Goal: Browse casually

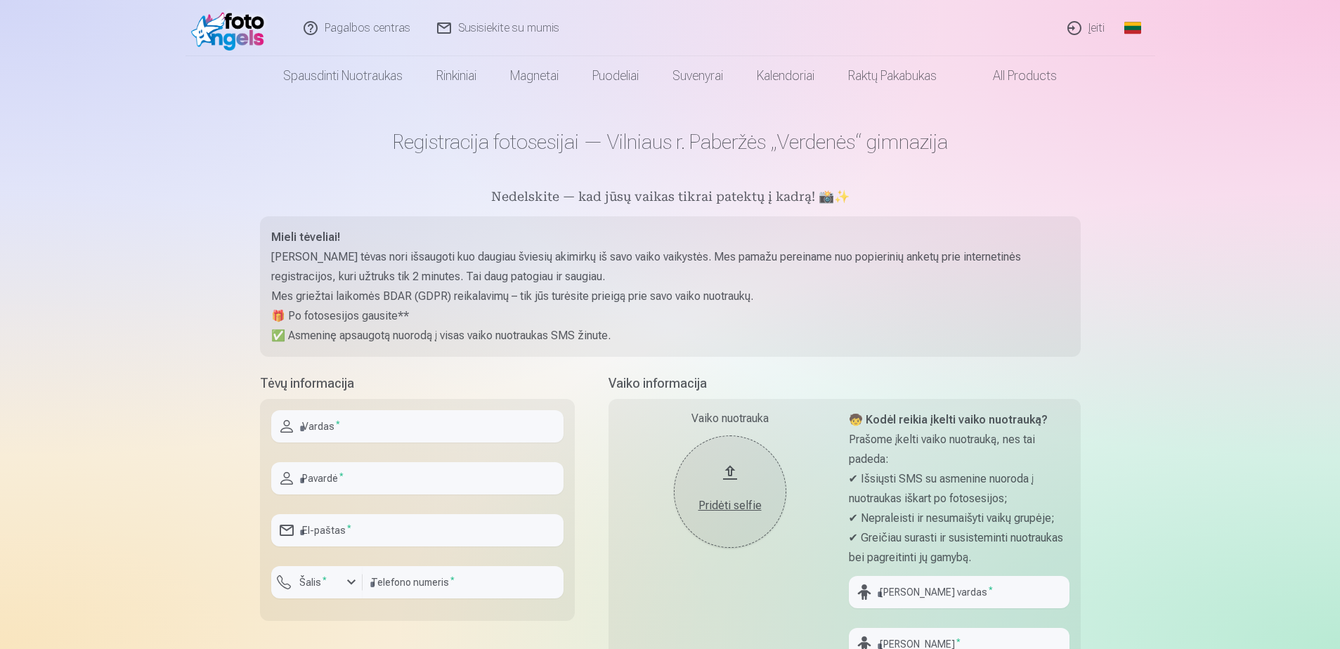
drag, startPoint x: 331, startPoint y: 430, endPoint x: 345, endPoint y: 433, distance: 14.3
click at [331, 430] on input "text" at bounding box center [417, 426] width 292 height 32
type input "******"
type input "**********"
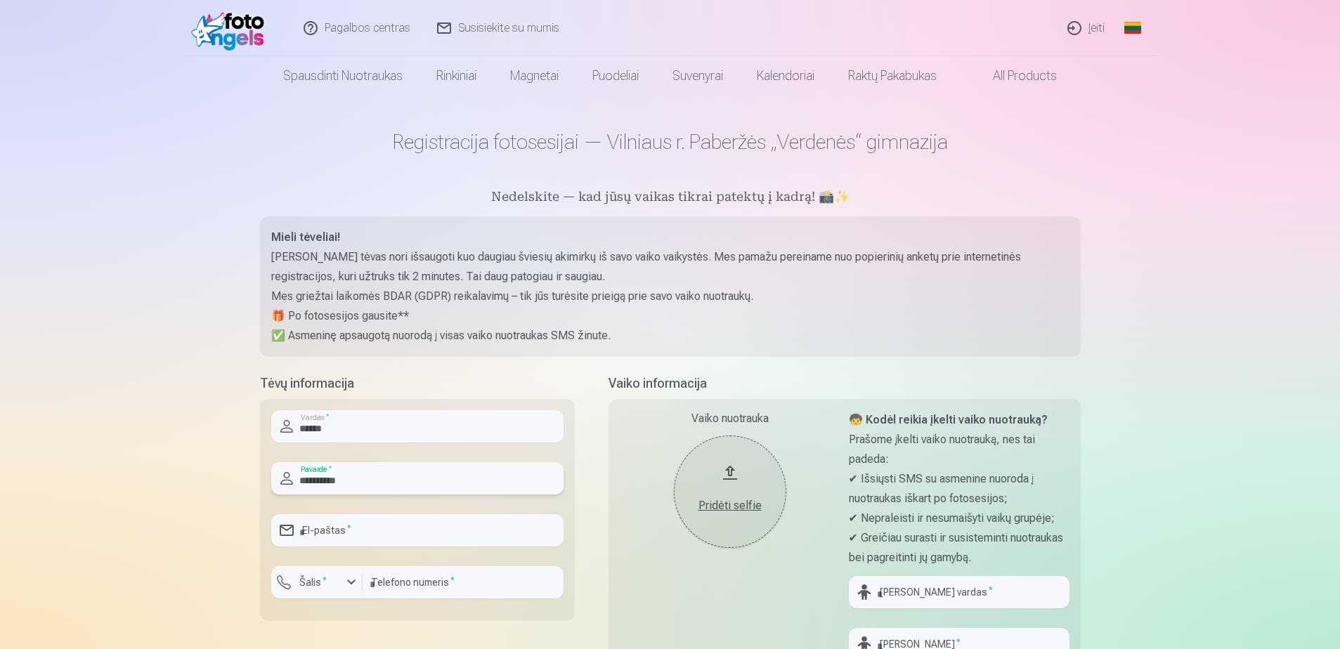
type input "*********"
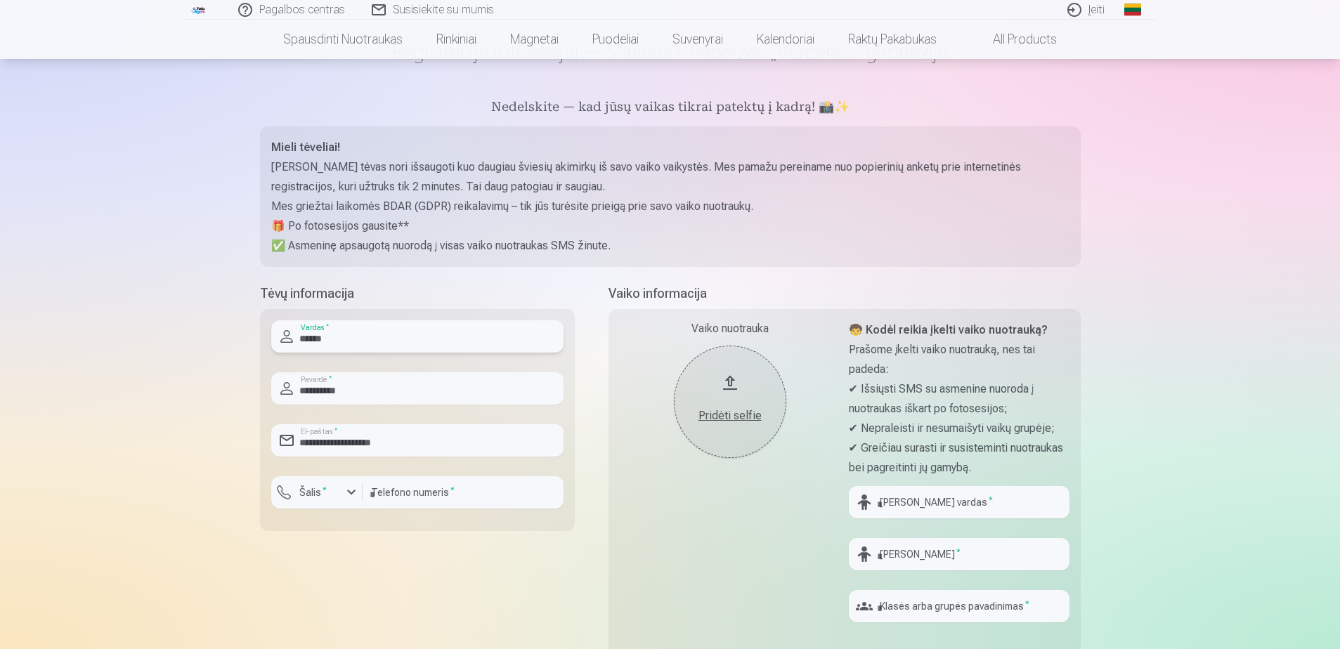
scroll to position [140, 0]
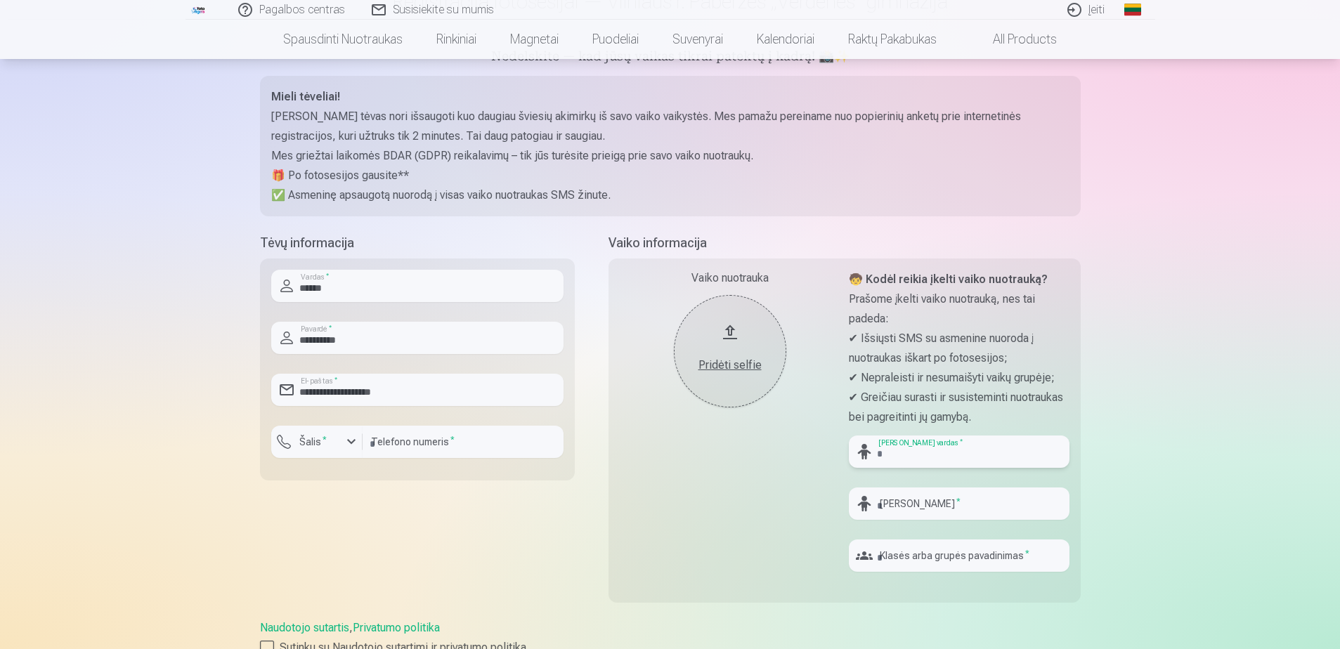
click at [903, 452] on input "text" at bounding box center [959, 452] width 221 height 32
type input "****"
click at [905, 511] on input "text" at bounding box center [959, 503] width 221 height 32
type input "**********"
click at [938, 557] on input "text" at bounding box center [959, 555] width 221 height 32
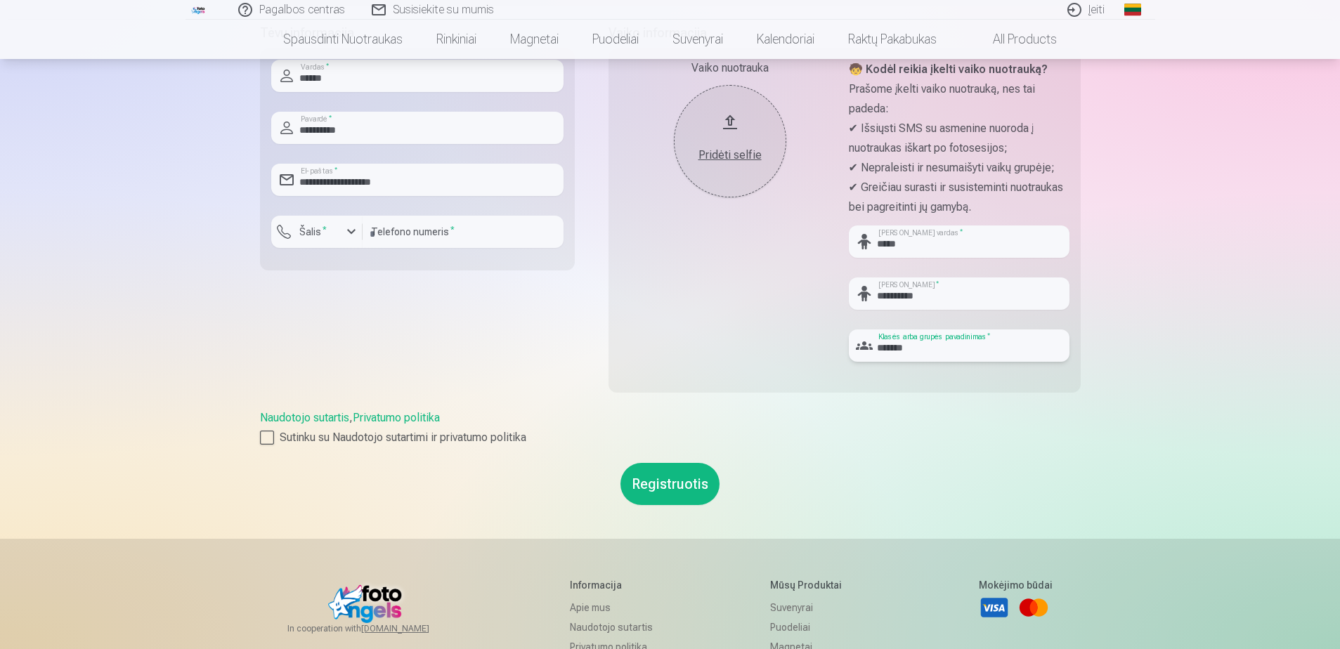
scroll to position [351, 0]
type input "*******"
click at [265, 436] on div at bounding box center [267, 437] width 14 height 14
click at [679, 476] on button "Registruotis" at bounding box center [669, 483] width 99 height 42
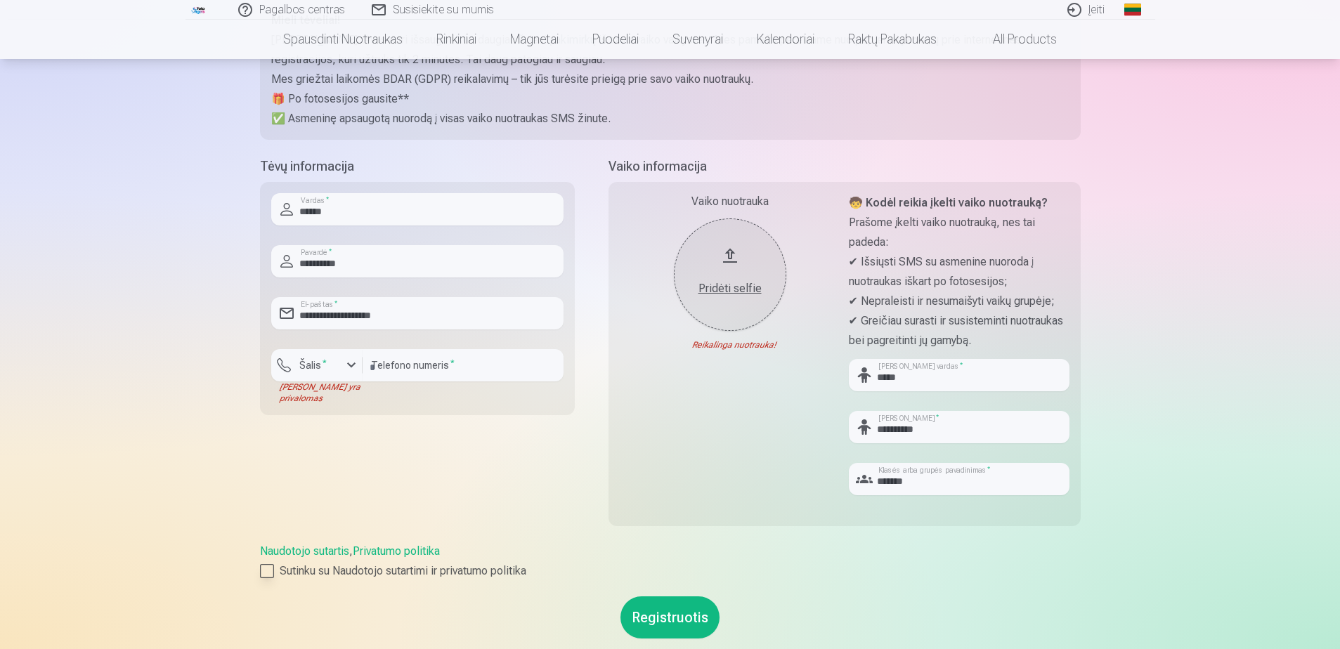
scroll to position [211, 0]
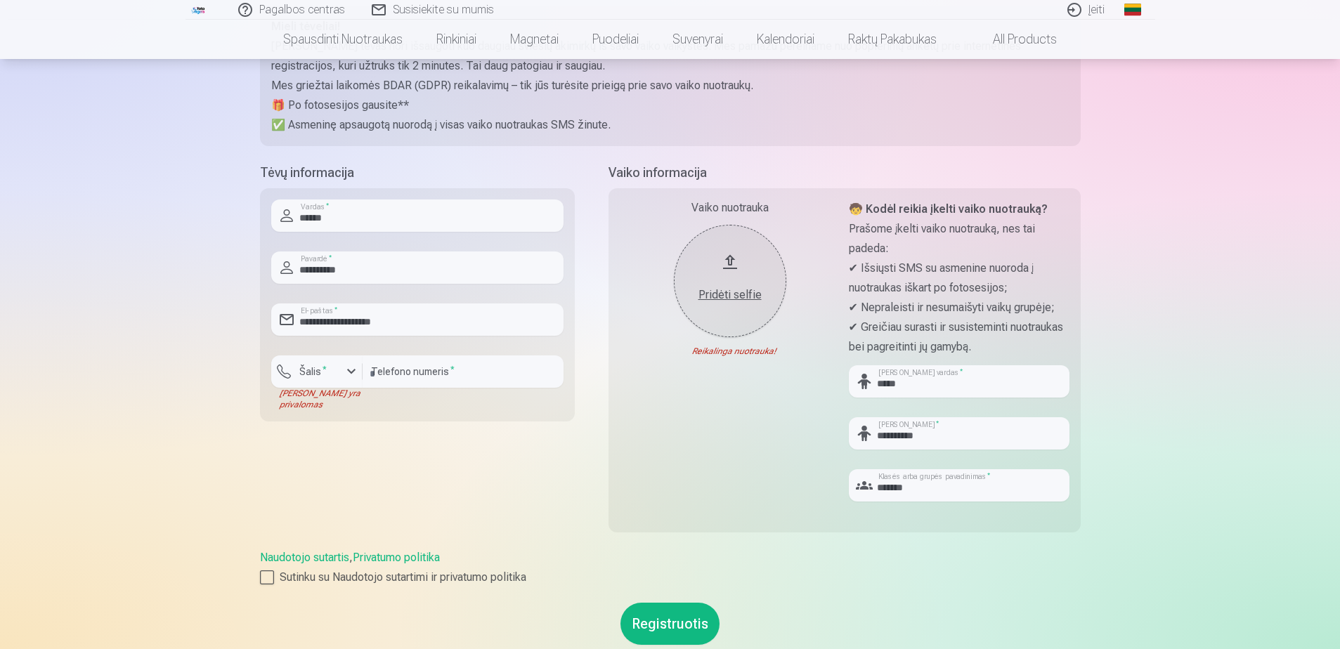
click at [716, 291] on div "Pridėti selfie" at bounding box center [730, 295] width 84 height 17
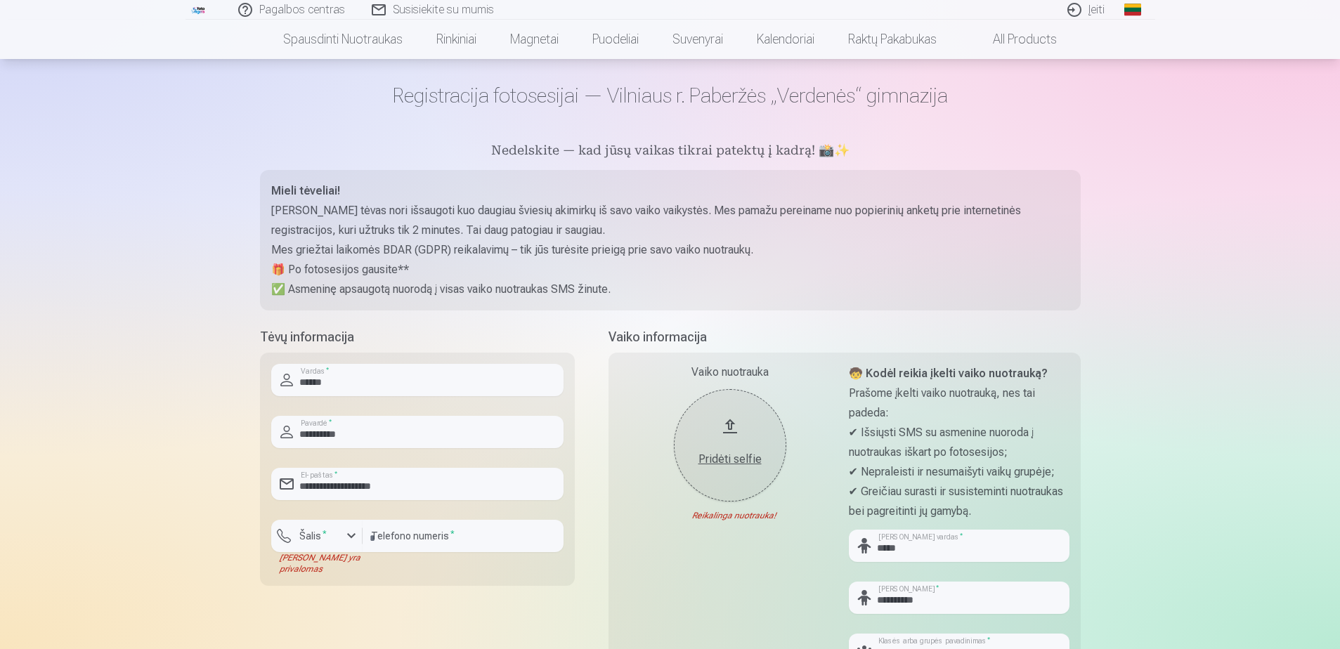
scroll to position [70, 0]
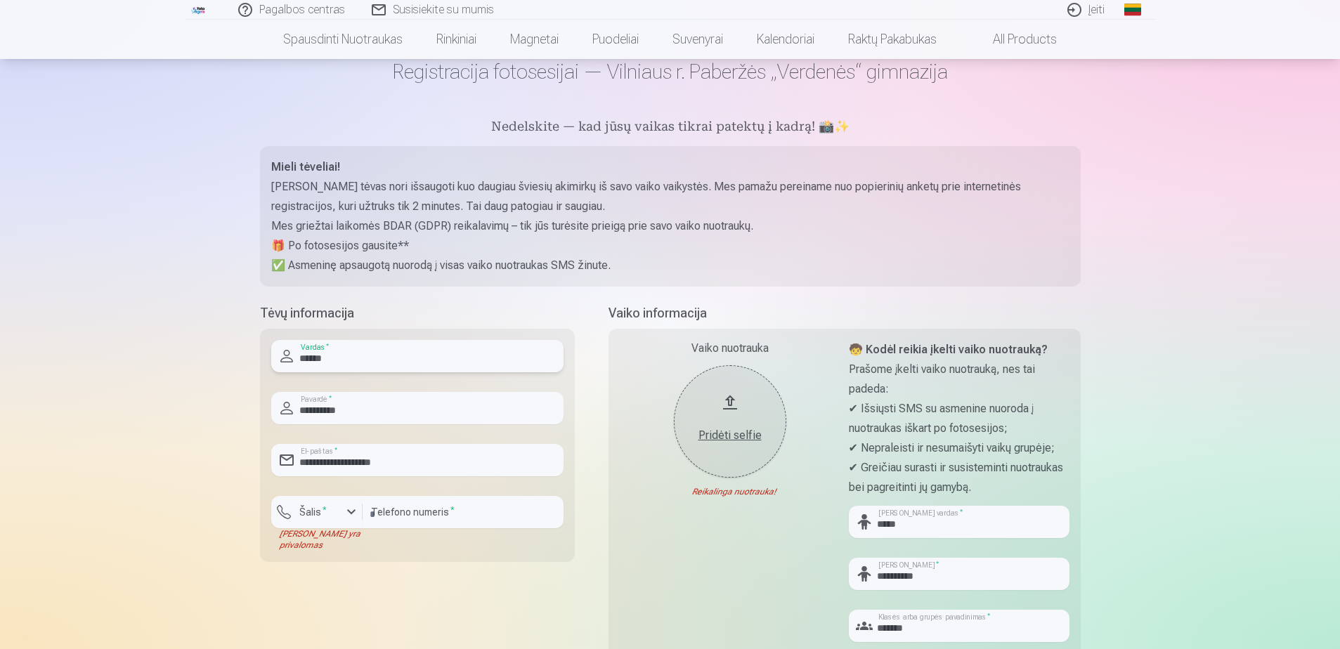
click at [342, 367] on input "******" at bounding box center [417, 356] width 292 height 32
click at [351, 518] on div "button" at bounding box center [351, 512] width 17 height 17
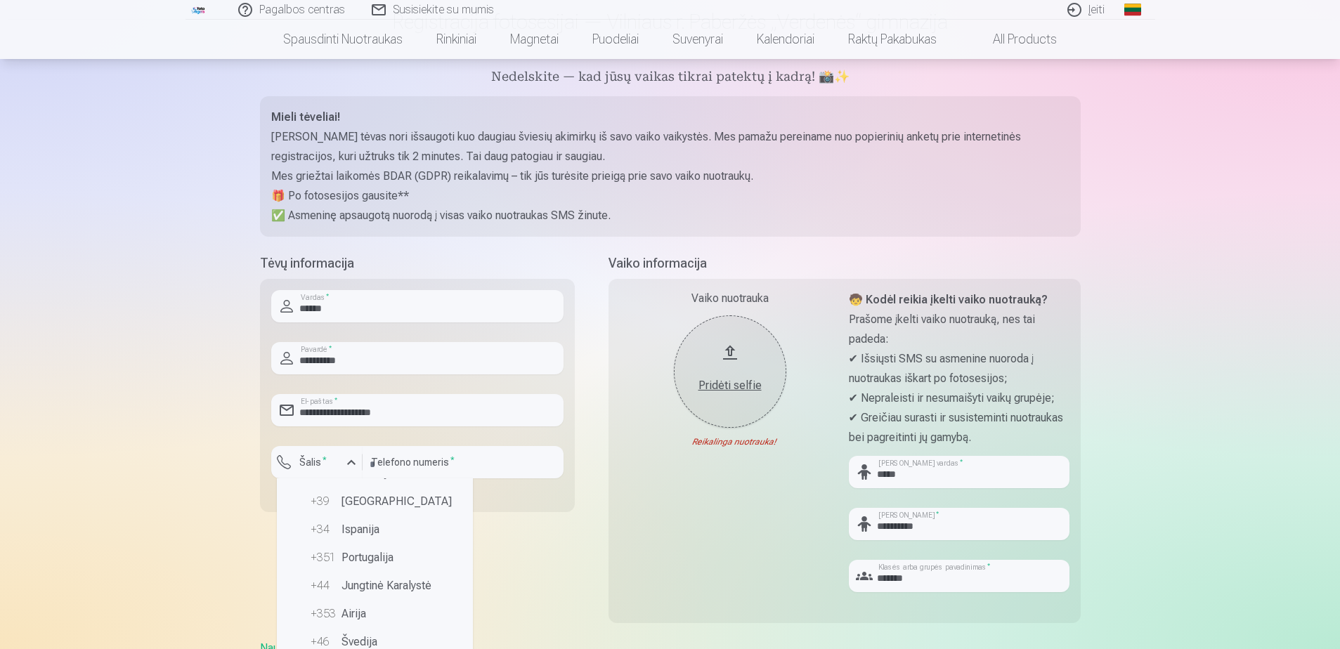
scroll to position [211, 0]
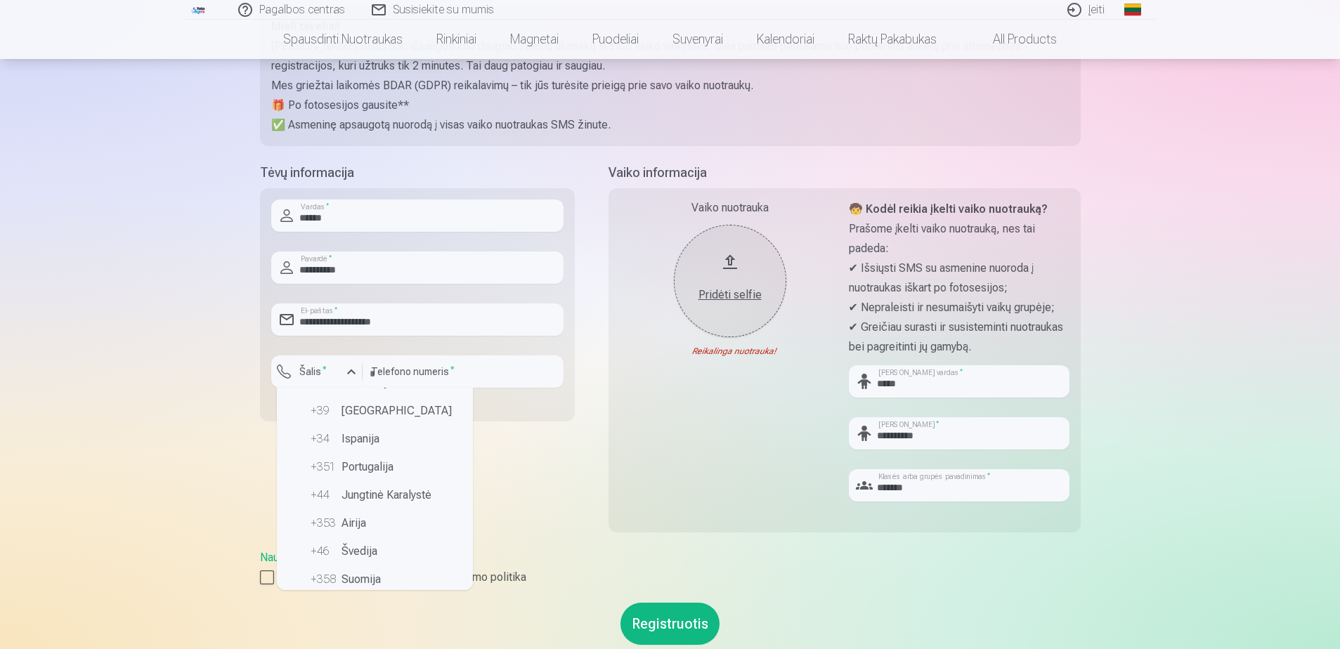
click at [542, 478] on div "**********" at bounding box center [417, 356] width 315 height 386
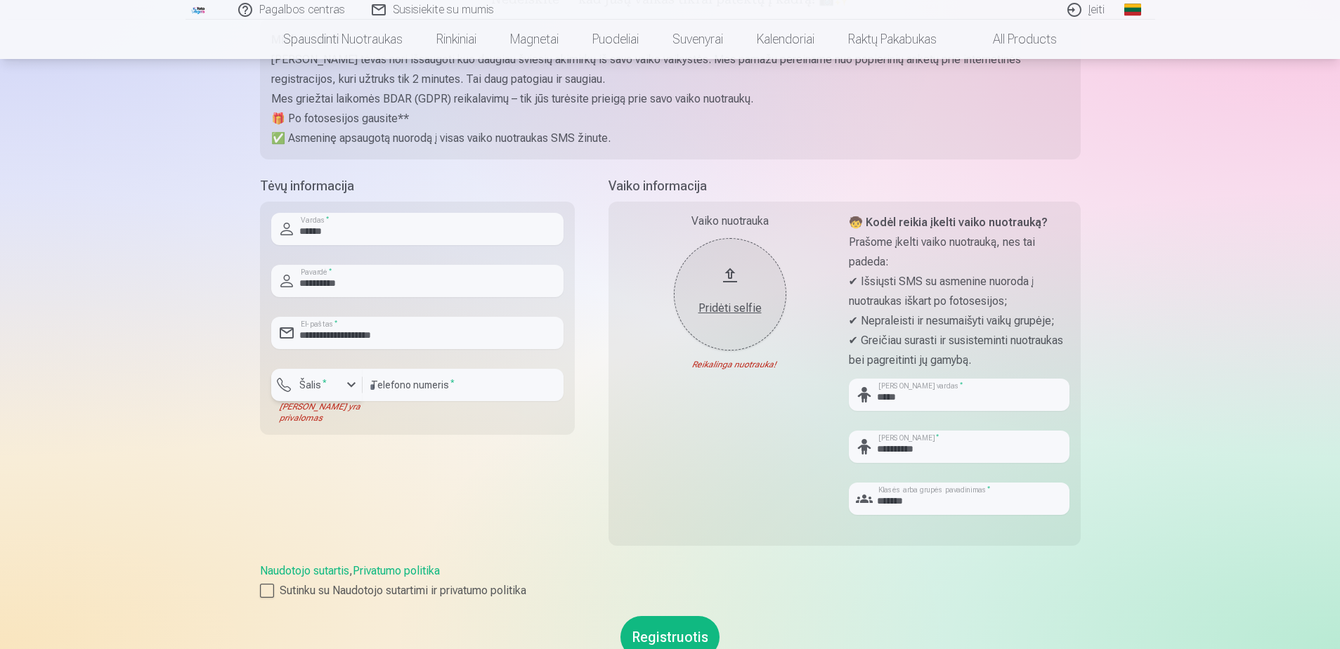
scroll to position [0, 0]
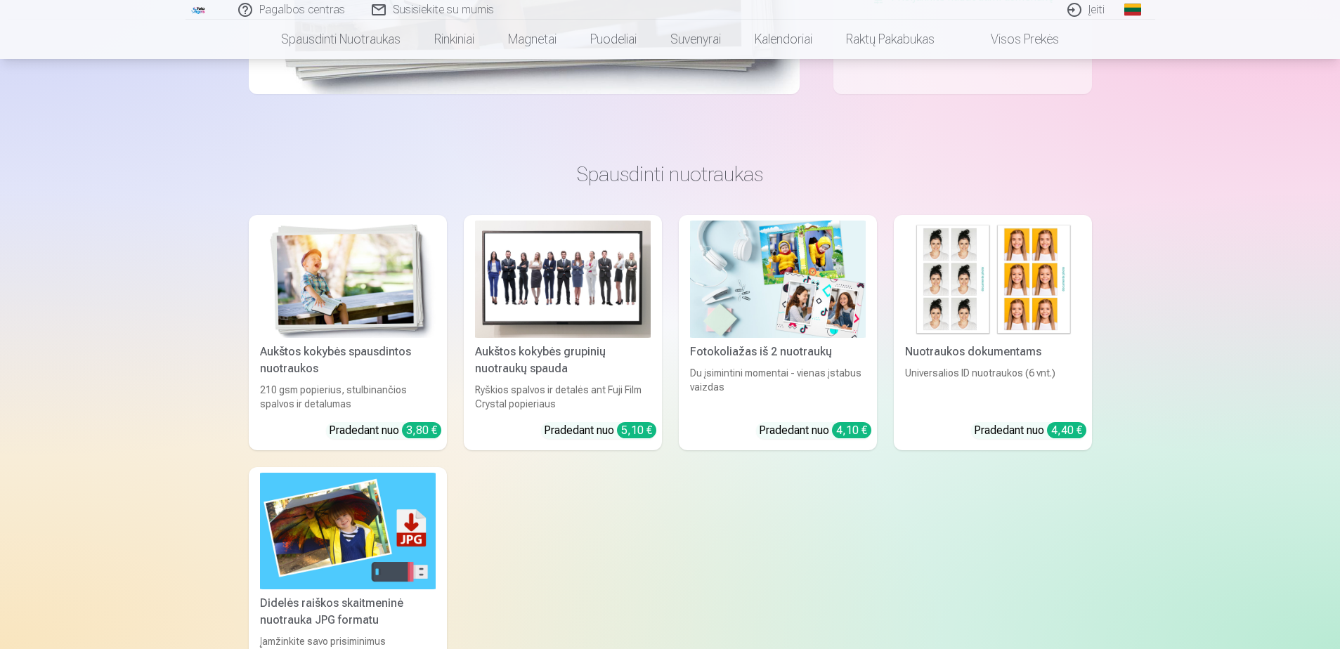
scroll to position [492, 0]
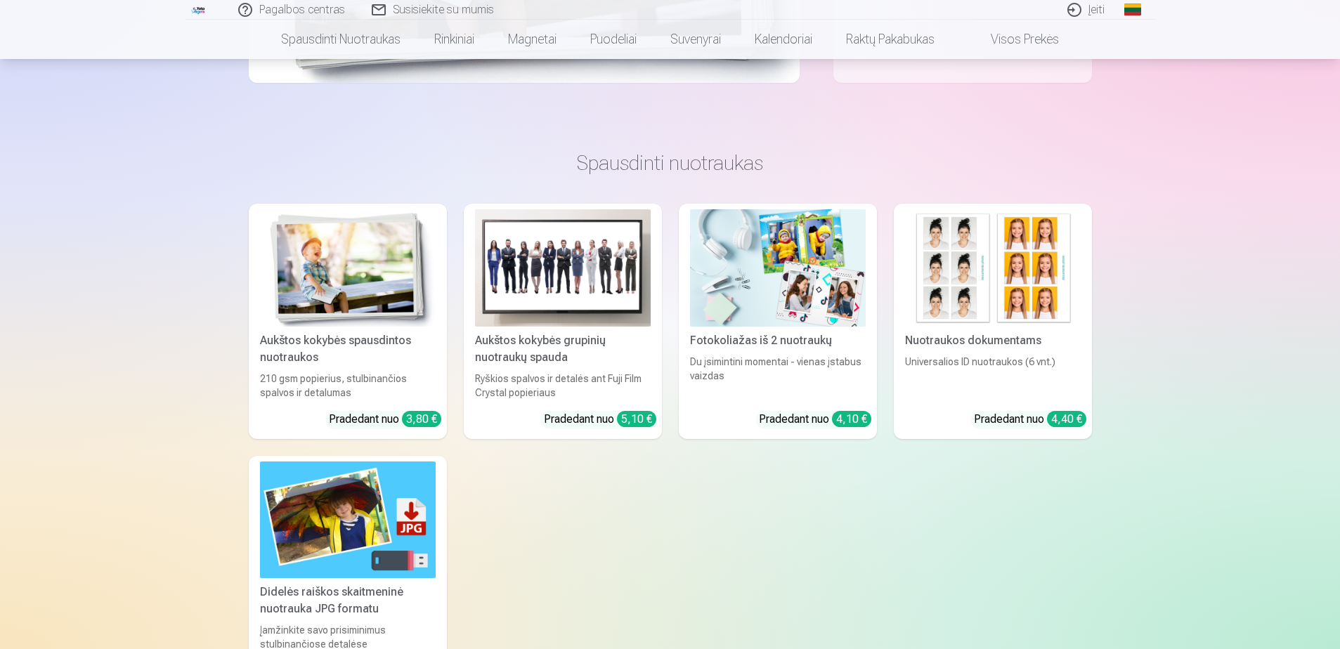
click at [377, 292] on img at bounding box center [348, 267] width 176 height 117
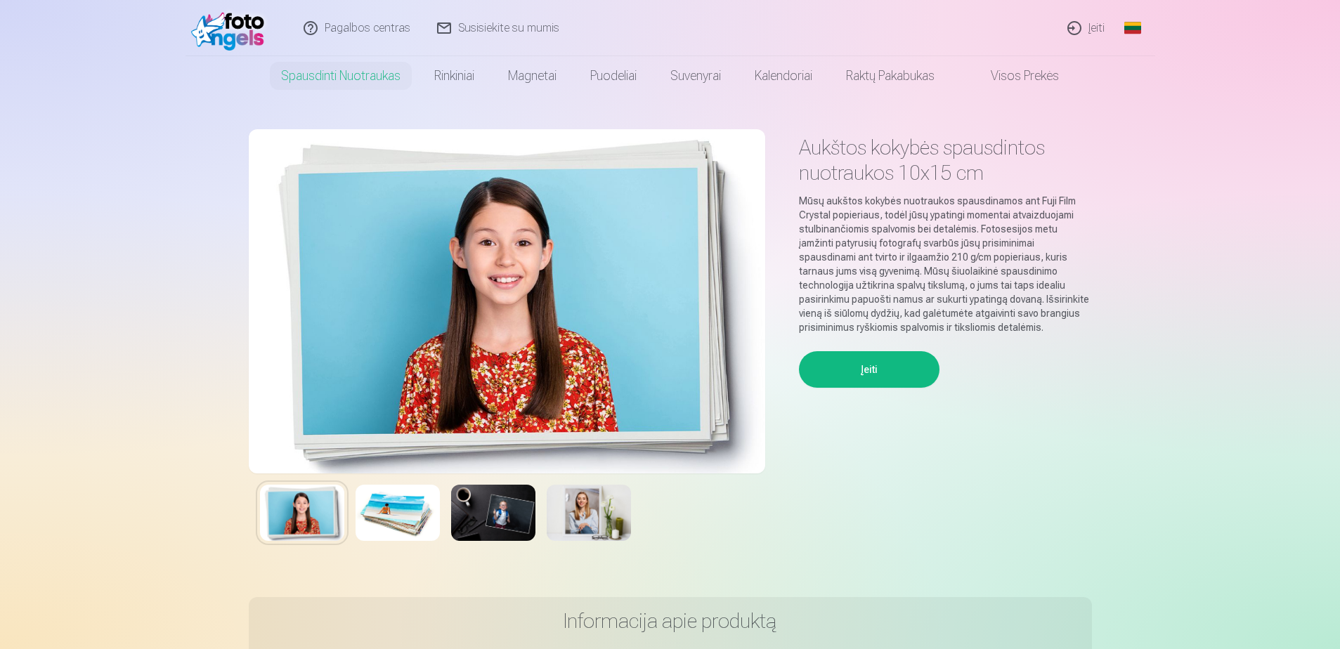
click at [630, 360] on img at bounding box center [507, 301] width 516 height 344
click at [407, 496] on img at bounding box center [397, 513] width 84 height 56
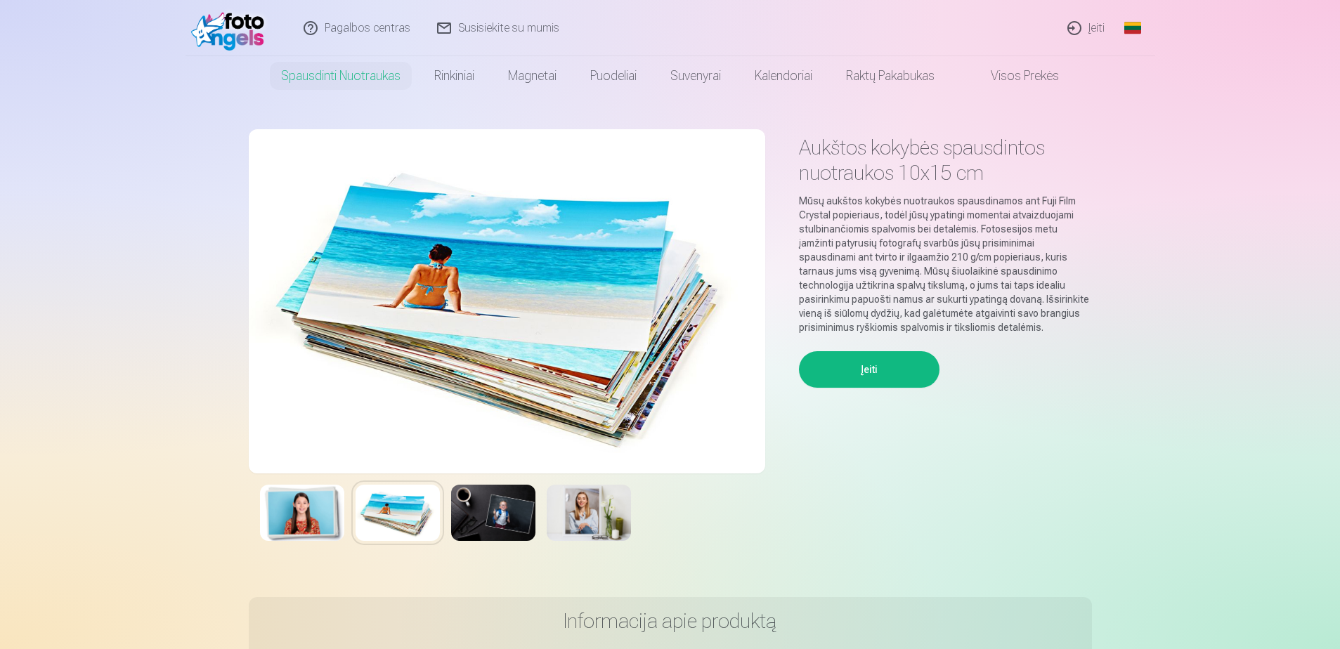
click at [459, 508] on img at bounding box center [493, 513] width 84 height 56
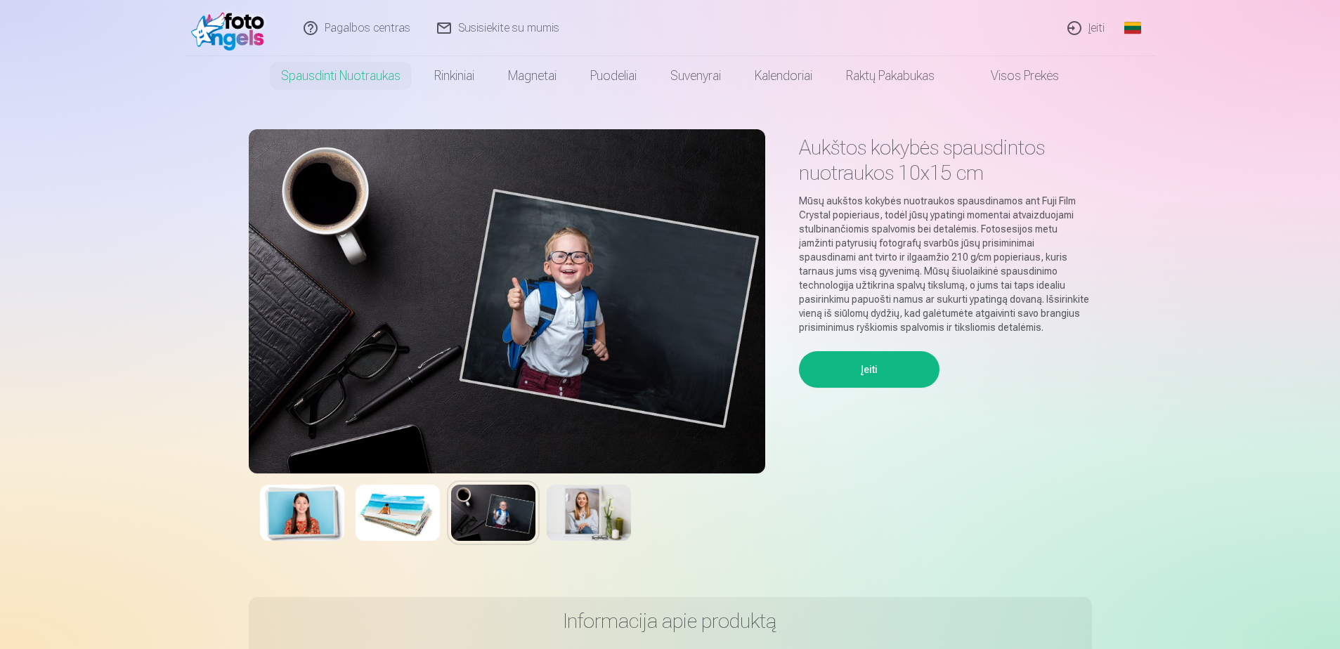
click at [553, 514] on img at bounding box center [588, 513] width 84 height 56
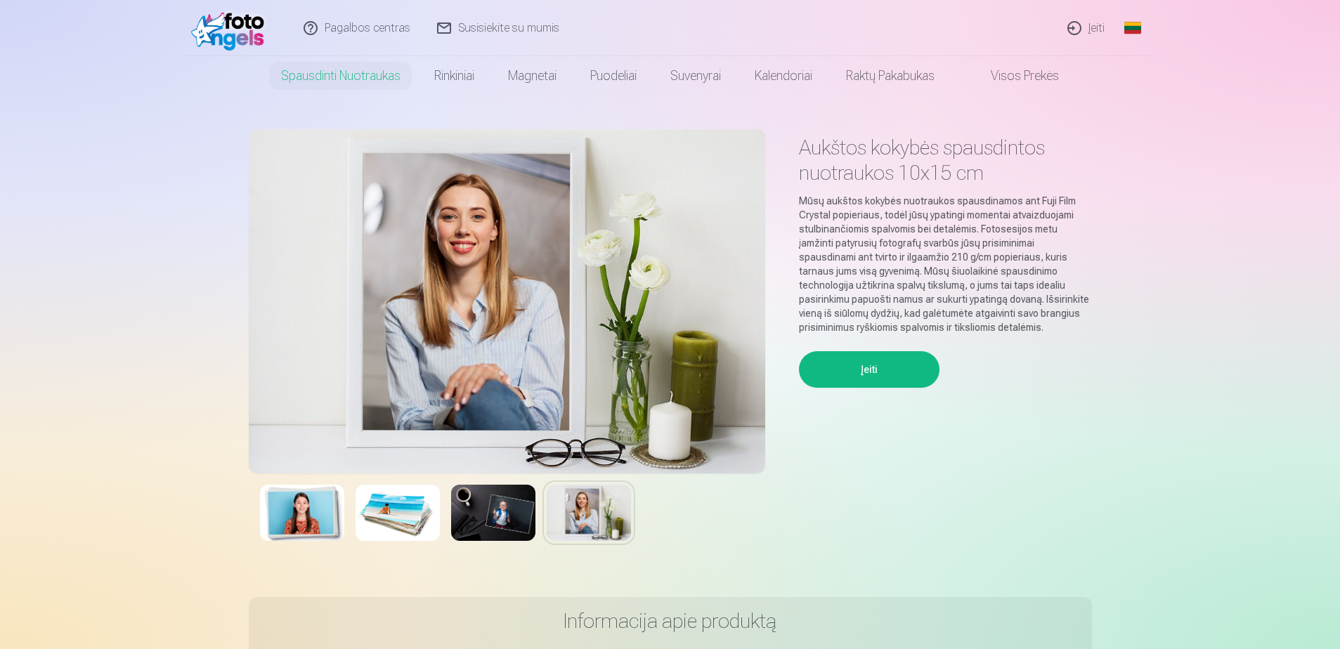
click at [865, 367] on button "Įeiti" at bounding box center [869, 369] width 140 height 37
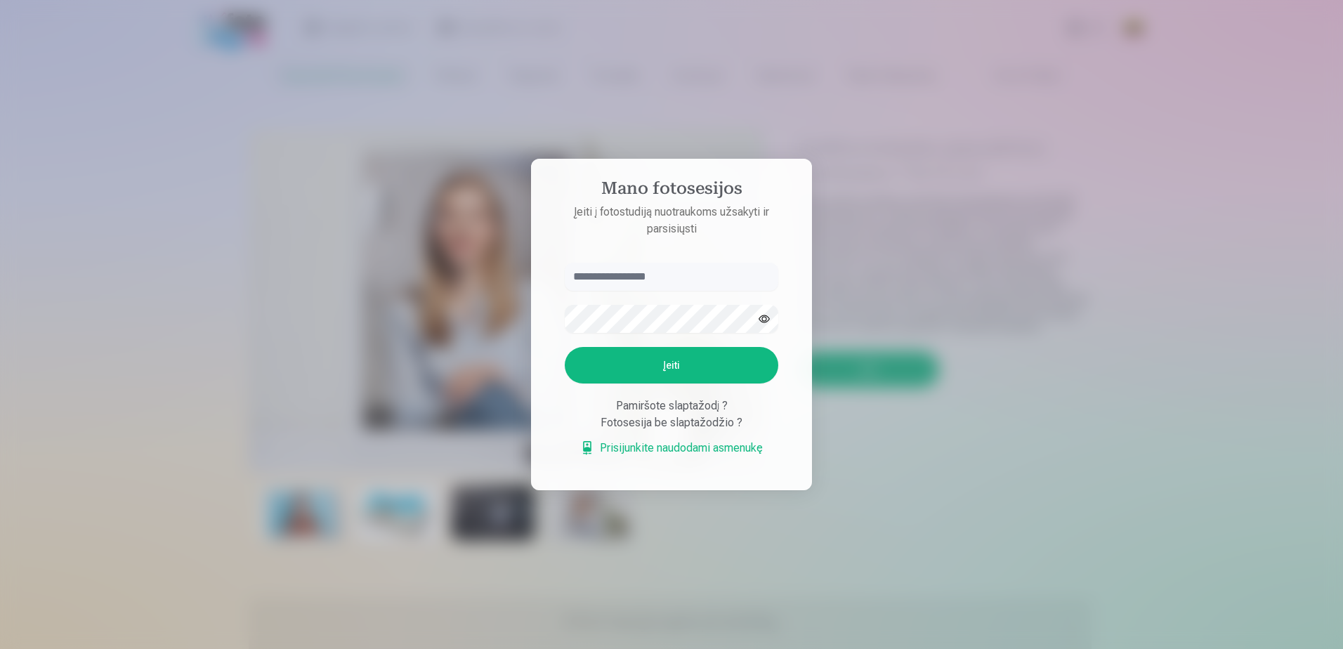
click at [330, 304] on div at bounding box center [671, 324] width 1343 height 649
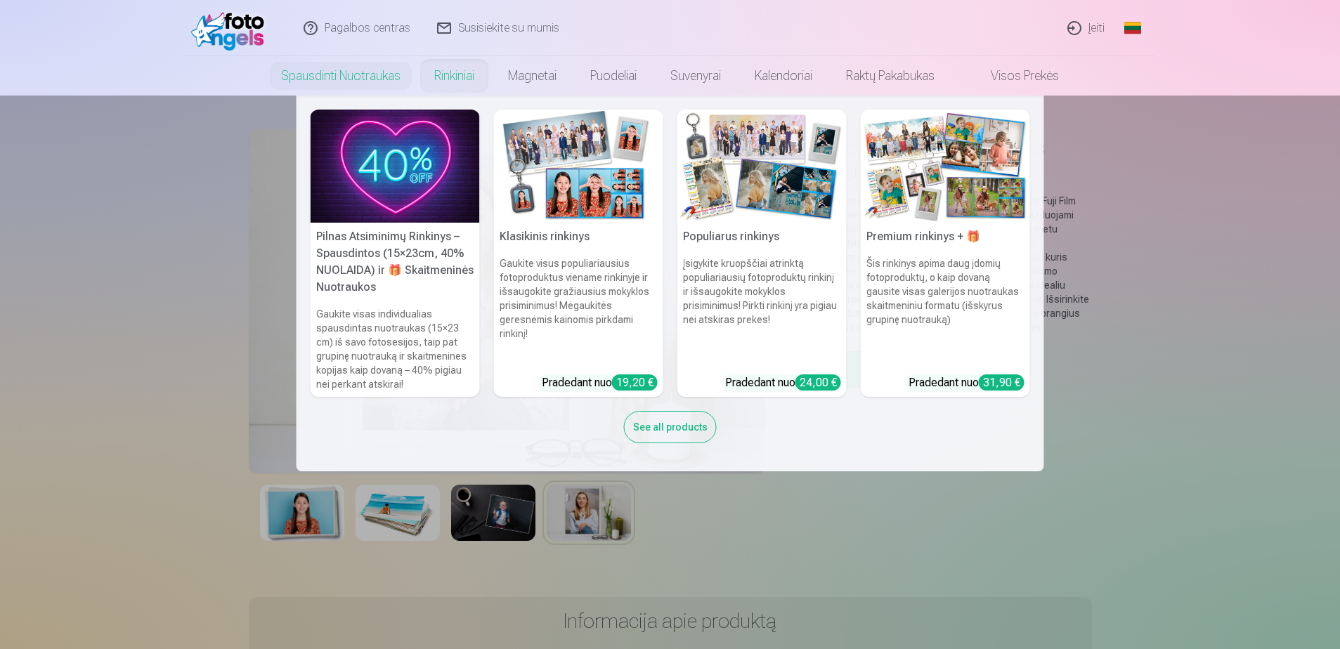
click at [448, 74] on link "Rinkiniai" at bounding box center [454, 75] width 74 height 39
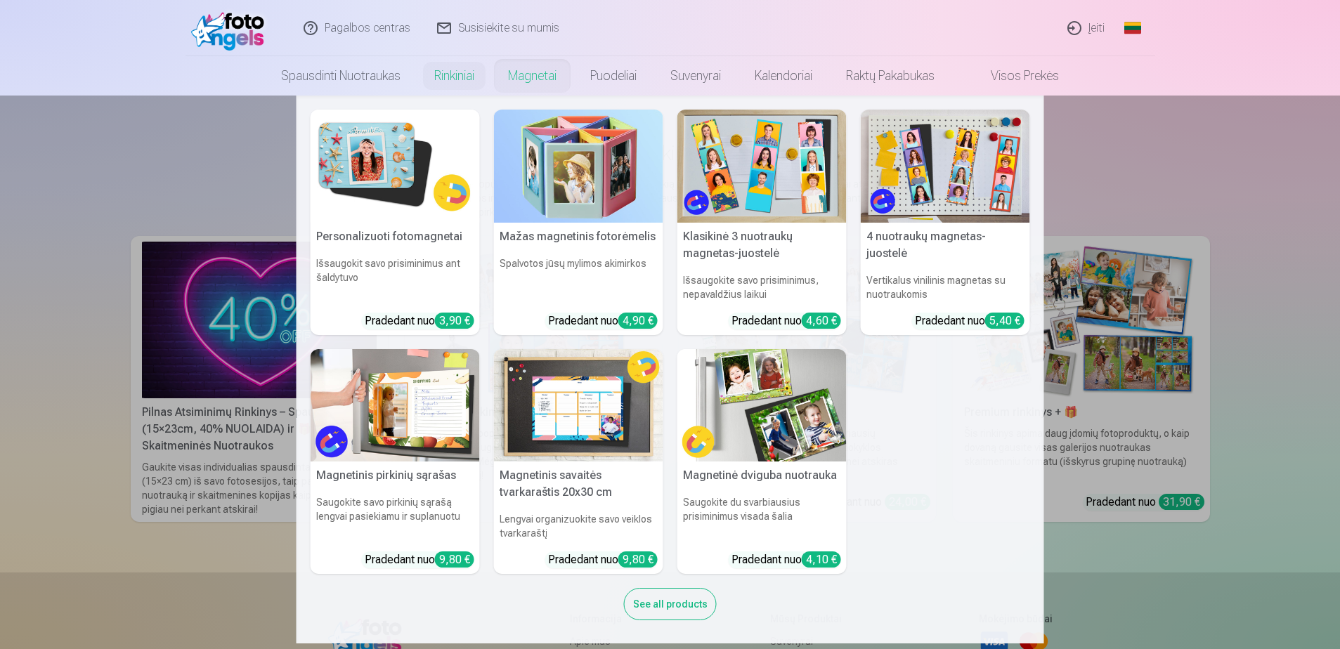
click at [532, 84] on link "Magnetai" at bounding box center [532, 75] width 82 height 39
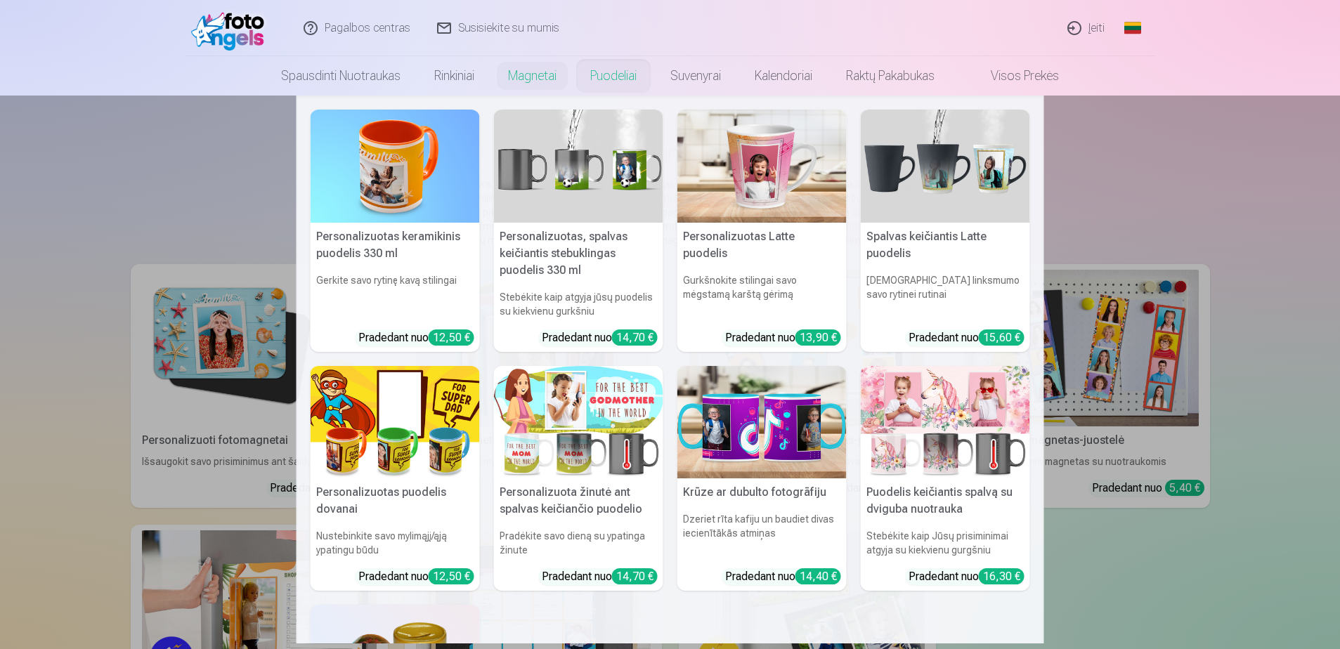
click at [611, 72] on link "Puodeliai" at bounding box center [613, 75] width 80 height 39
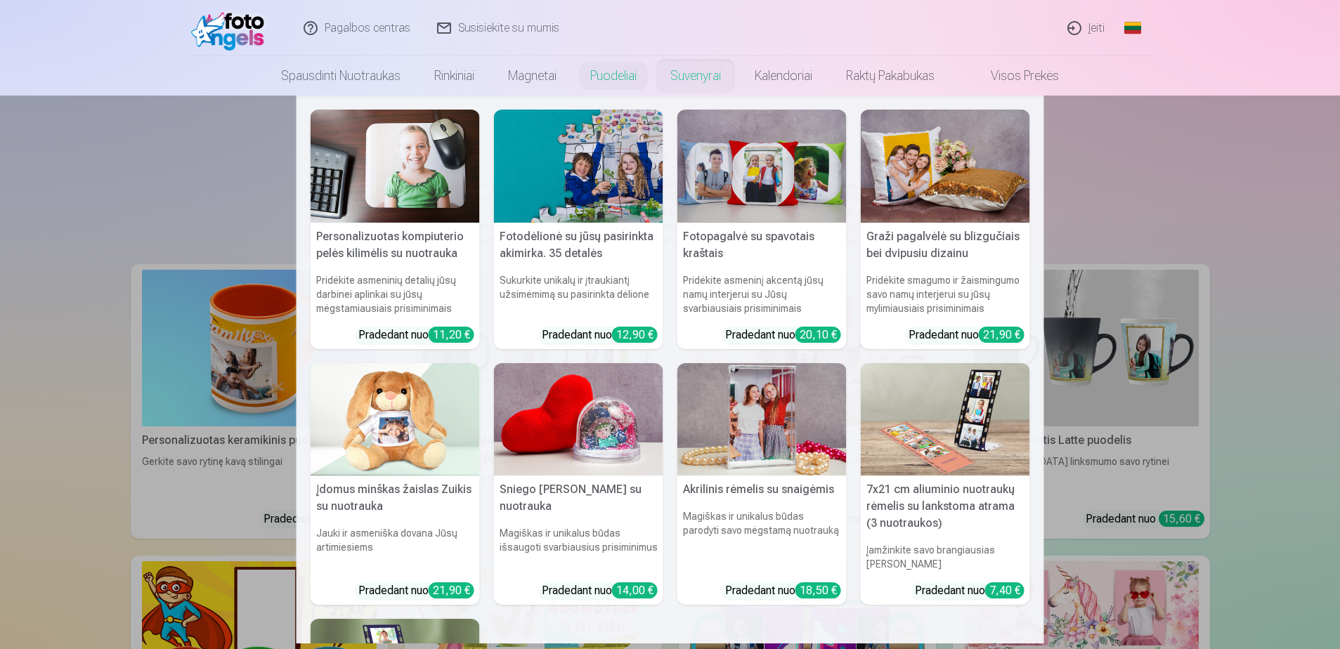
click at [707, 70] on link "Suvenyrai" at bounding box center [695, 75] width 84 height 39
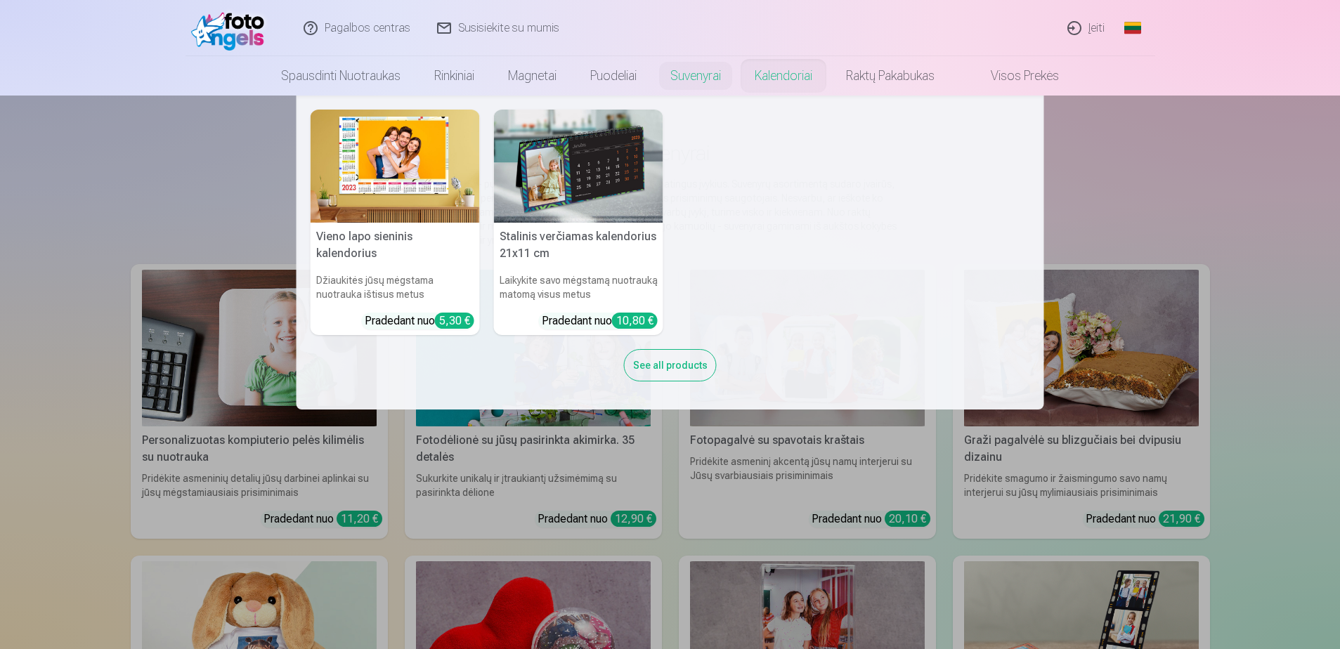
click at [779, 83] on link "Kalendoriai" at bounding box center [783, 75] width 91 height 39
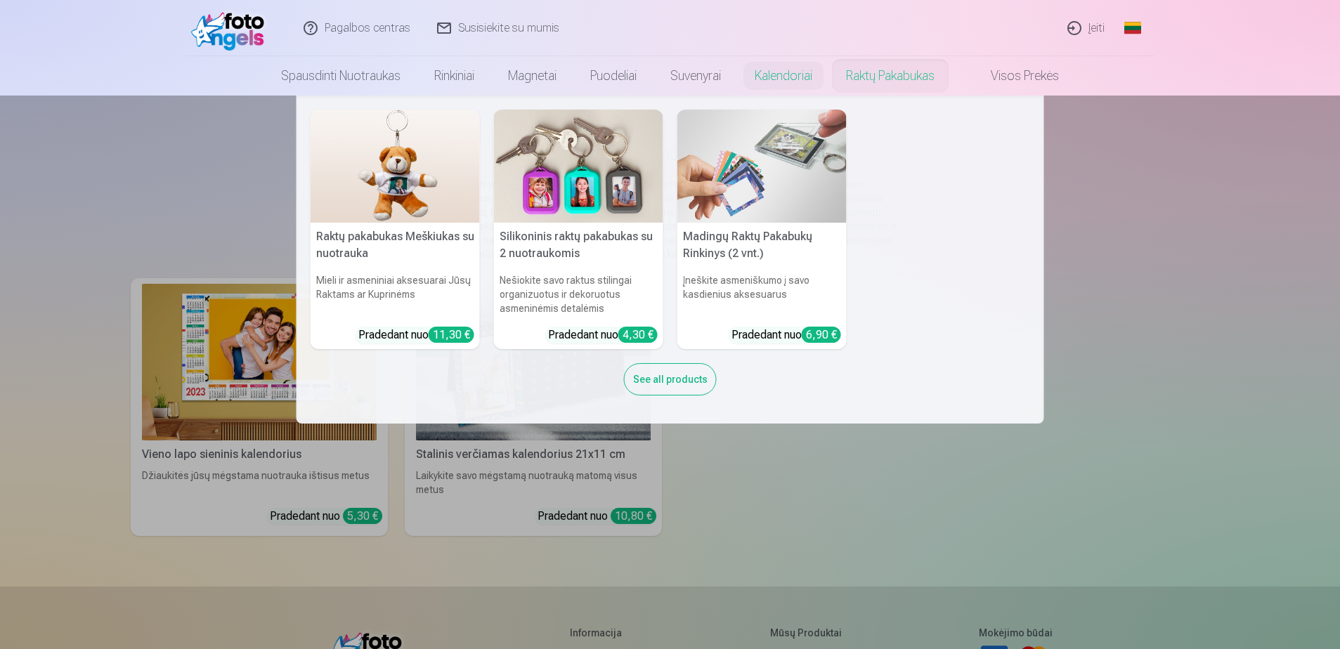
click at [898, 71] on link "Raktų pakabukas" at bounding box center [890, 75] width 122 height 39
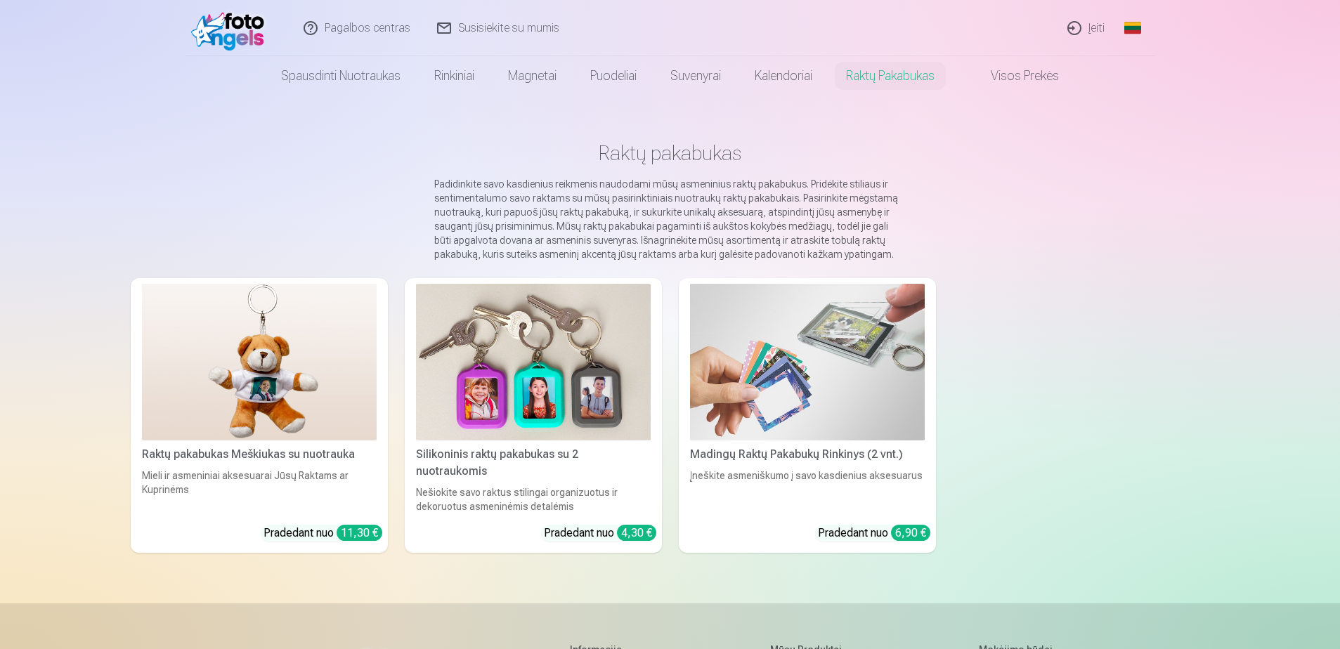
click at [1012, 85] on link "Visos prekės" at bounding box center [1013, 75] width 124 height 39
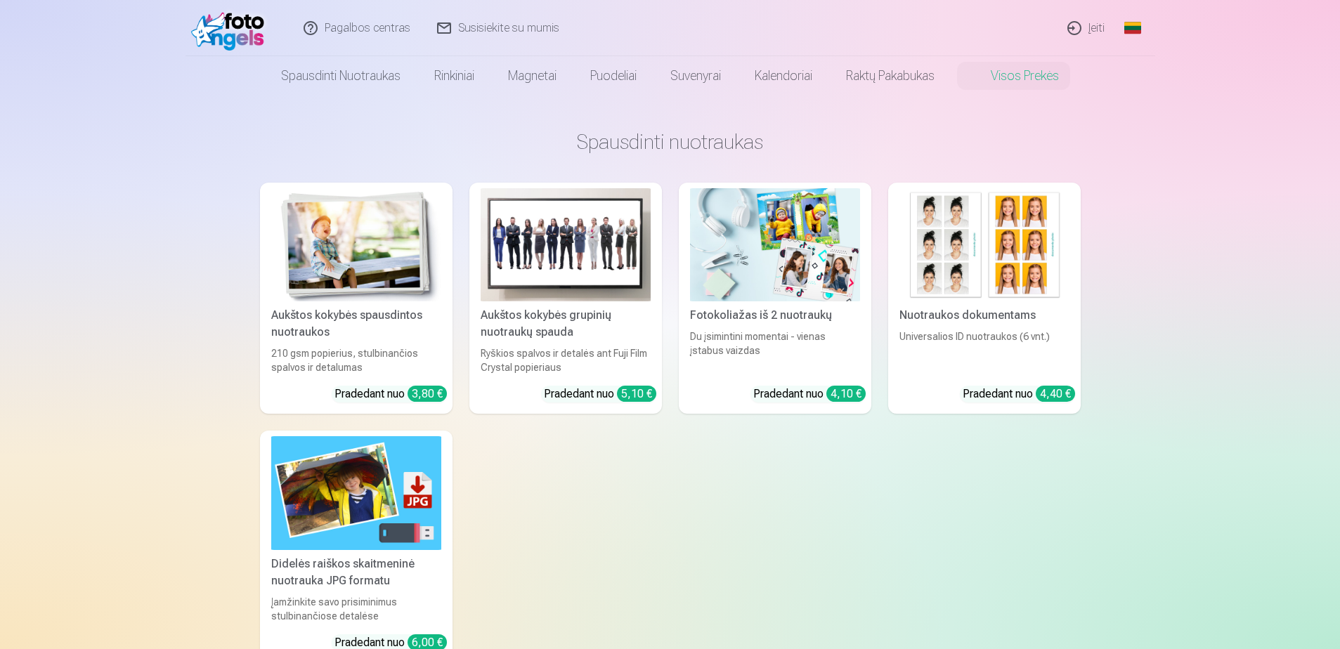
click at [565, 344] on link "Aukštos kokybės grupinių nuotraukų spauda Ryškios spalvos ir detalės ant Fuji F…" at bounding box center [565, 298] width 192 height 231
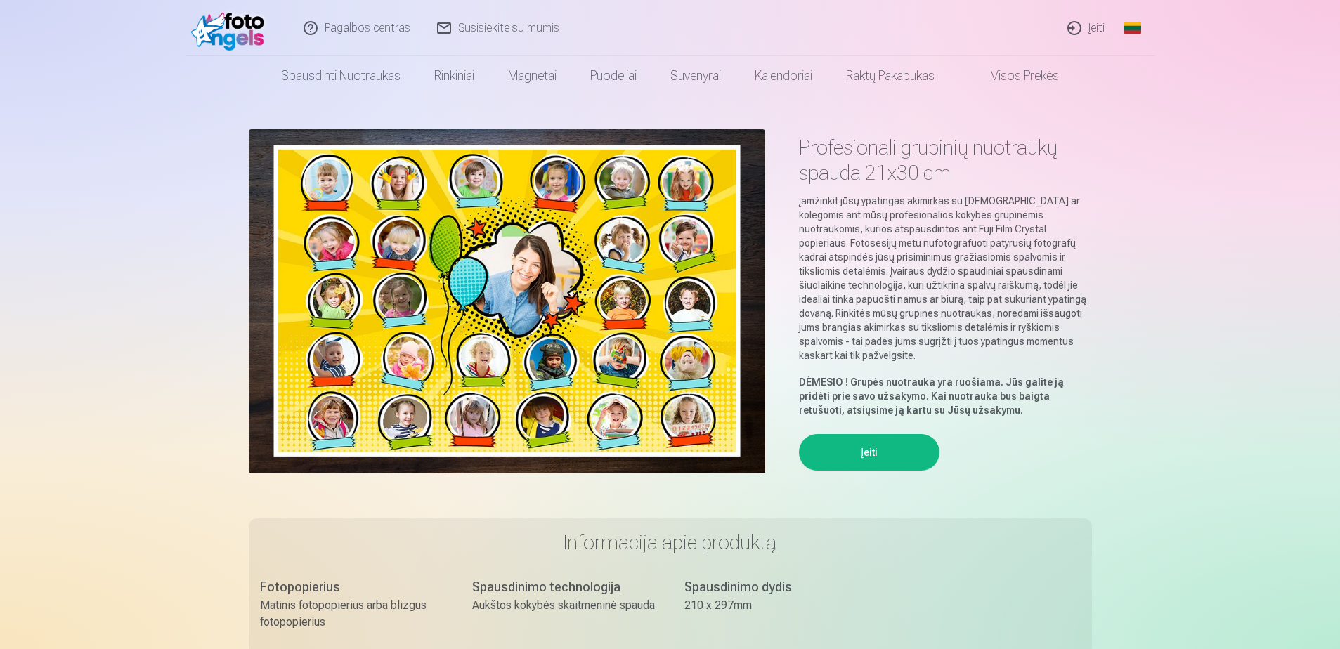
click at [721, 356] on img at bounding box center [507, 301] width 516 height 344
click at [875, 434] on button "Įeiti" at bounding box center [869, 452] width 140 height 37
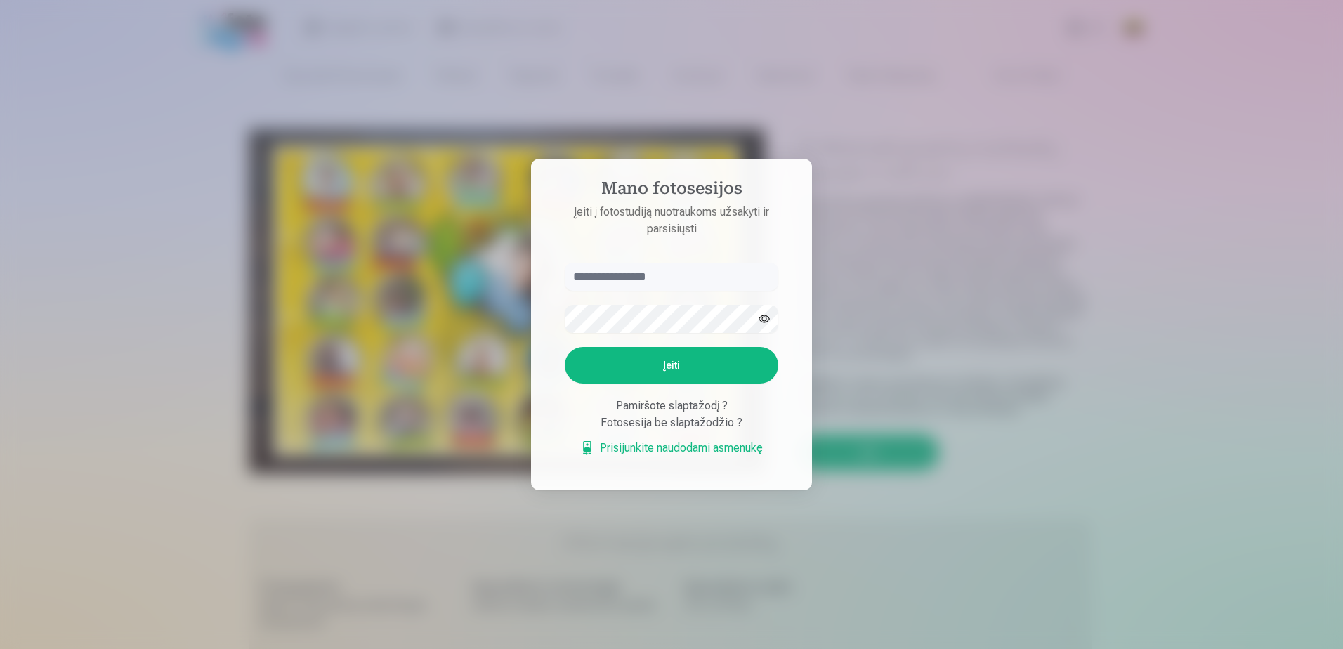
click at [761, 405] on div "Pamiršote slaptažodį ?" at bounding box center [672, 406] width 214 height 17
click at [845, 343] on div at bounding box center [671, 324] width 1343 height 649
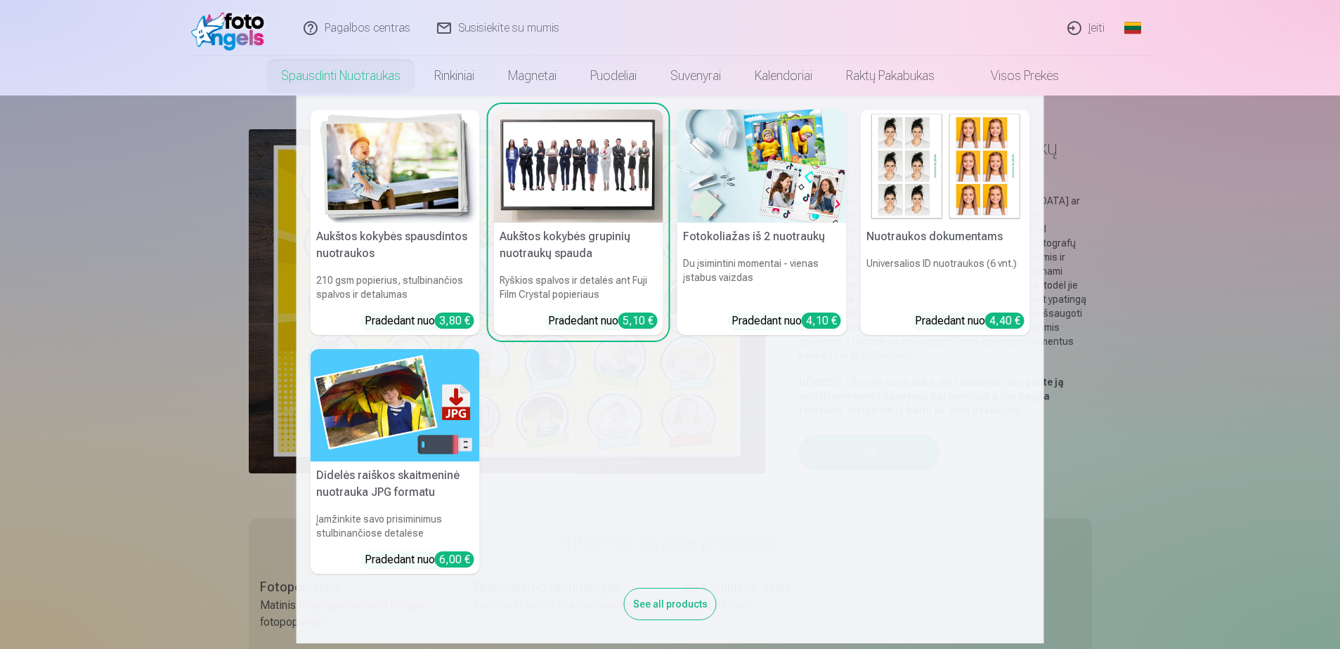
click at [340, 74] on link "Spausdinti nuotraukas" at bounding box center [340, 75] width 153 height 39
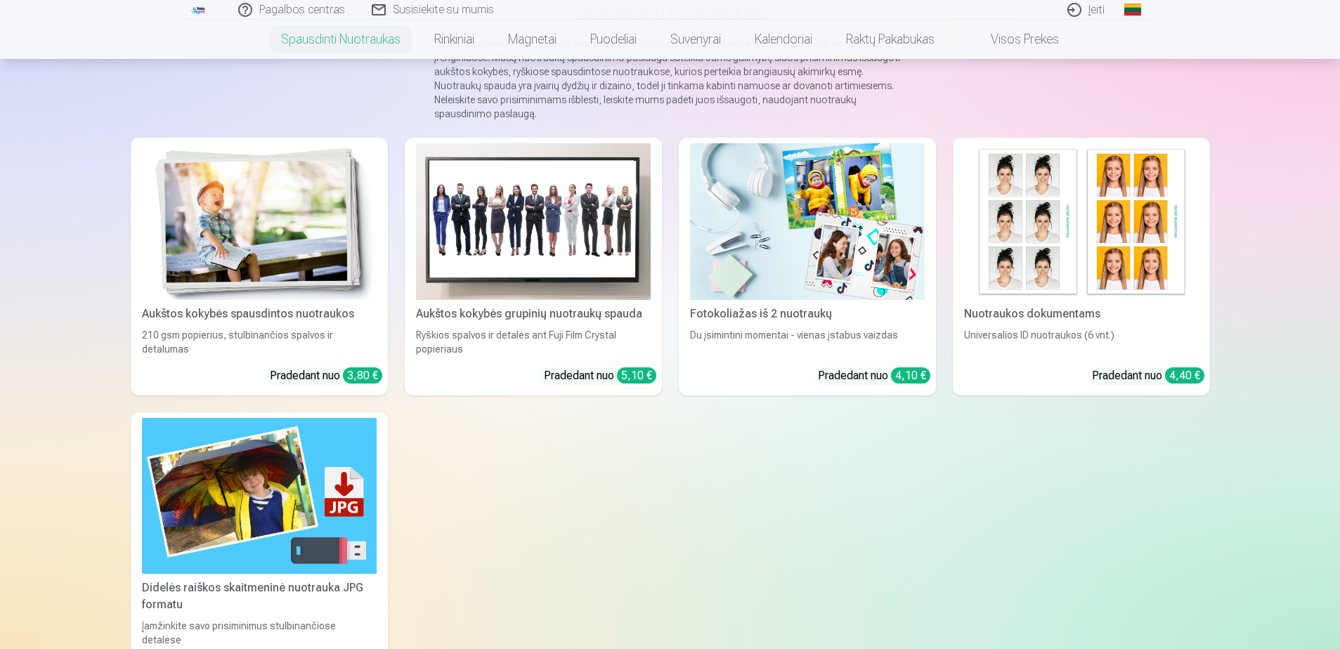
scroll to position [281, 0]
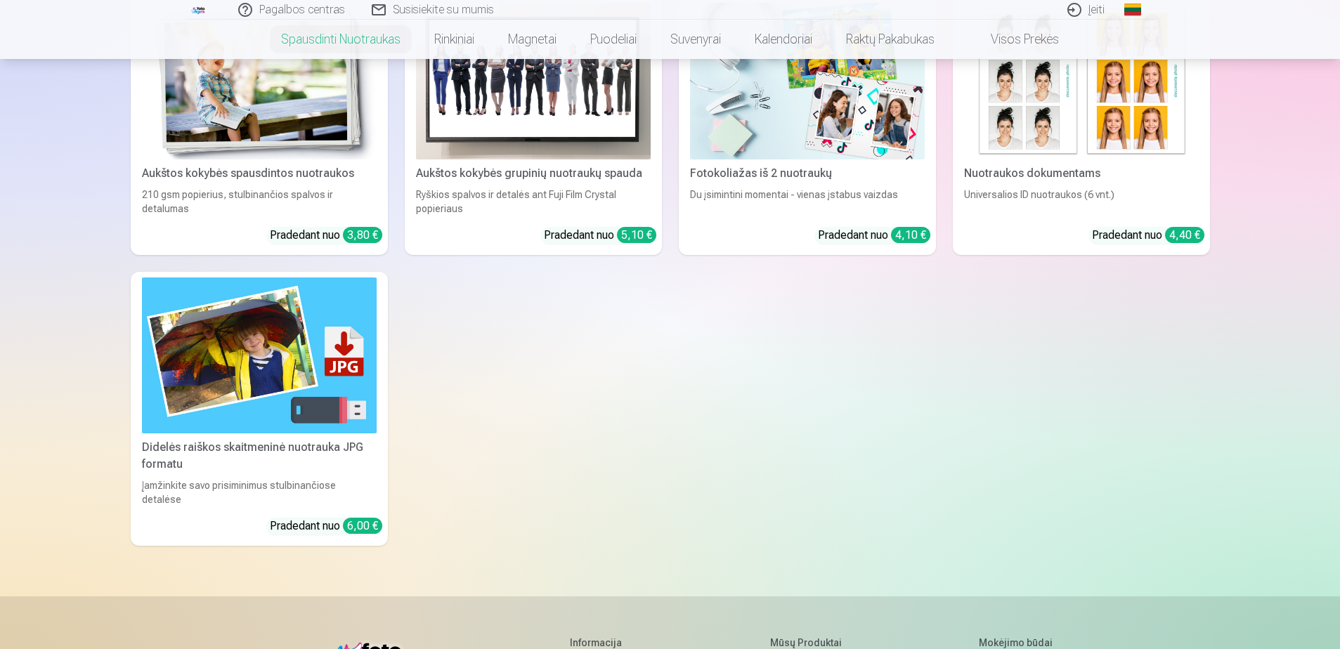
click at [249, 391] on img at bounding box center [259, 355] width 235 height 157
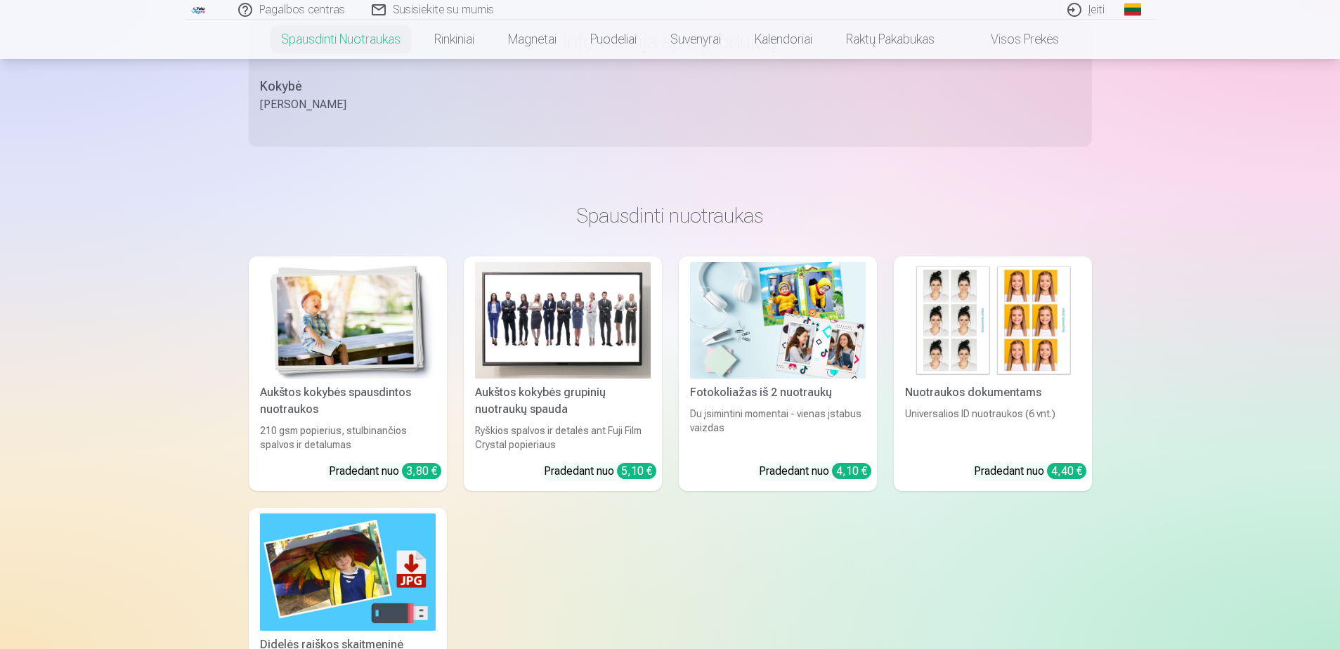
scroll to position [421, 0]
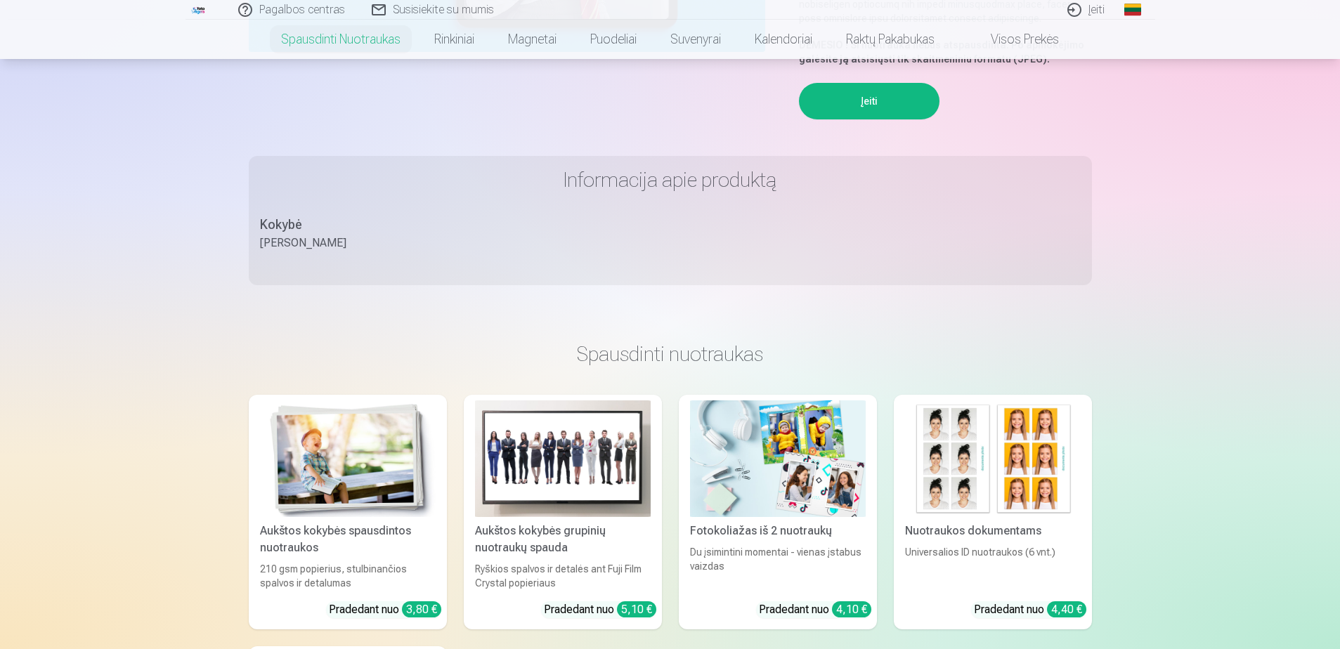
click at [1007, 37] on link "Visos prekės" at bounding box center [1013, 39] width 124 height 39
